Goal: Transaction & Acquisition: Download file/media

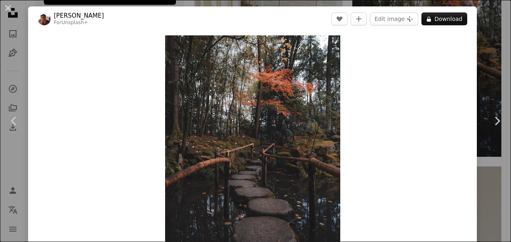
scroll to position [1599, 0]
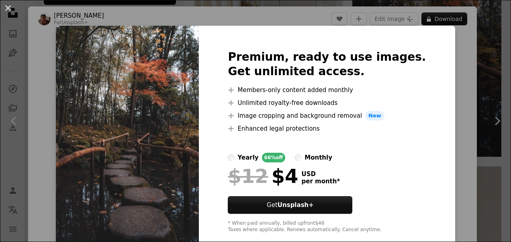
click at [460, 90] on div "An X shape Premium, ready to use images. Get unlimited access. A plus sign Memb…" at bounding box center [255, 121] width 511 height 242
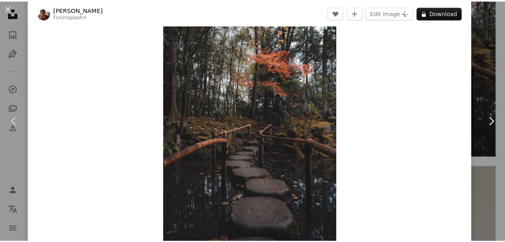
scroll to position [19, 0]
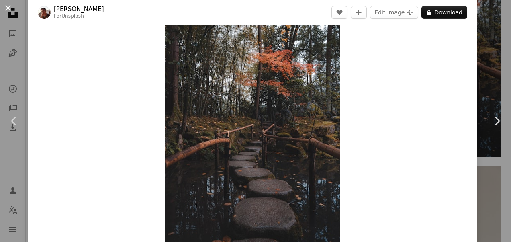
click at [4, 6] on button "An X shape" at bounding box center [8, 8] width 10 height 10
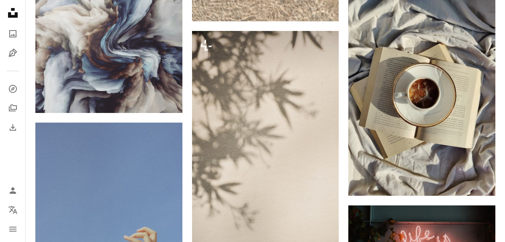
scroll to position [1988, 0]
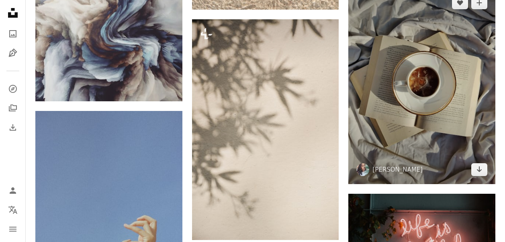
click at [405, 108] on img at bounding box center [421, 86] width 147 height 196
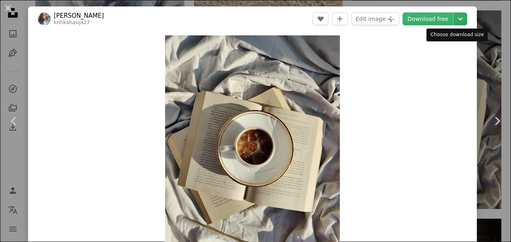
click at [456, 14] on icon "Chevron down" at bounding box center [460, 19] width 13 height 10
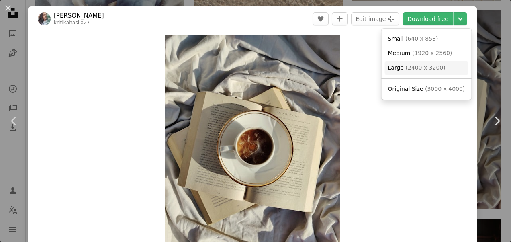
click at [437, 69] on link "Large ( 2400 x 3200 )" at bounding box center [427, 68] width 84 height 14
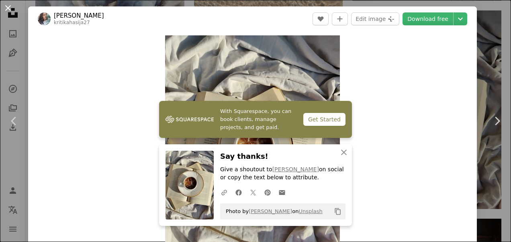
click at [8, 4] on button "An X shape" at bounding box center [8, 8] width 10 height 10
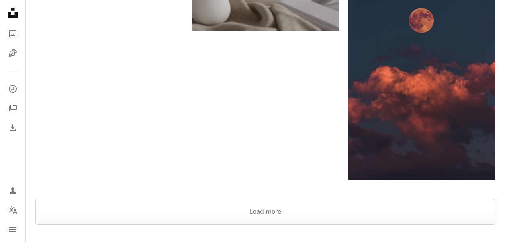
scroll to position [2561, 0]
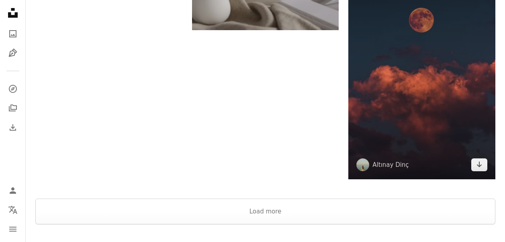
click at [403, 72] on img at bounding box center [421, 69] width 147 height 220
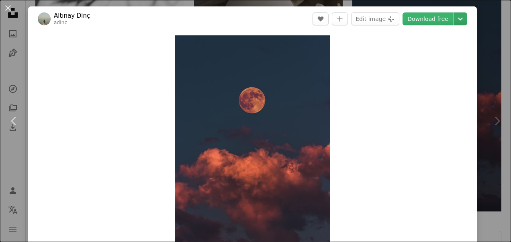
click at [454, 16] on icon "Chevron down" at bounding box center [460, 19] width 13 height 10
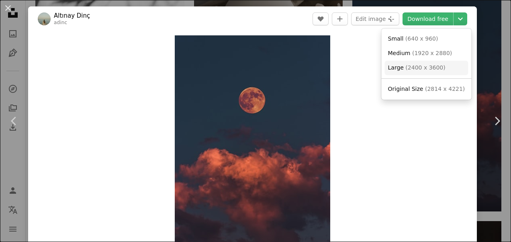
click at [423, 71] on span "( 2400 x 3600 )" at bounding box center [425, 67] width 40 height 6
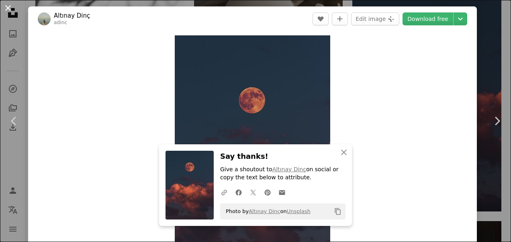
click at [7, 8] on button "An X shape" at bounding box center [8, 8] width 10 height 10
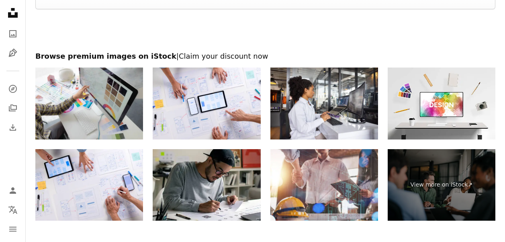
scroll to position [3919, 0]
